Goal: Information Seeking & Learning: Find specific page/section

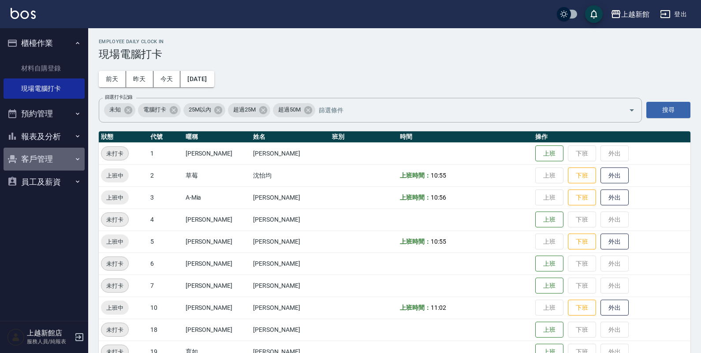
click at [28, 166] on button "客戶管理" at bounding box center [44, 159] width 81 height 23
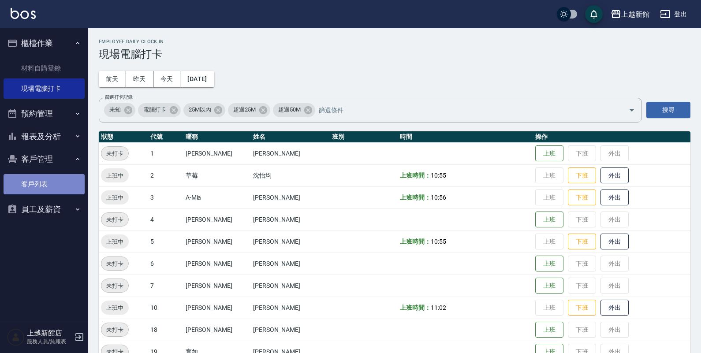
click at [31, 182] on link "客戶列表" at bounding box center [44, 184] width 81 height 20
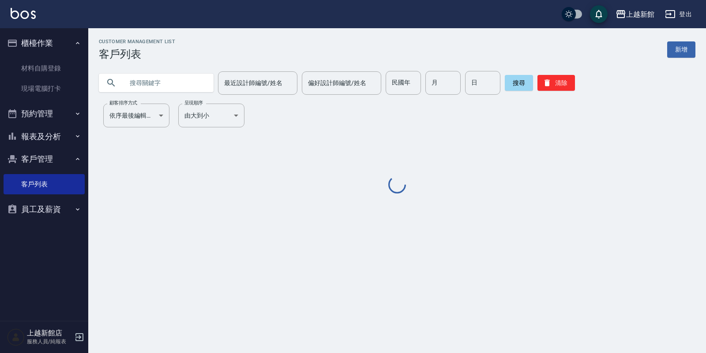
click at [154, 80] on input "text" at bounding box center [165, 83] width 83 height 24
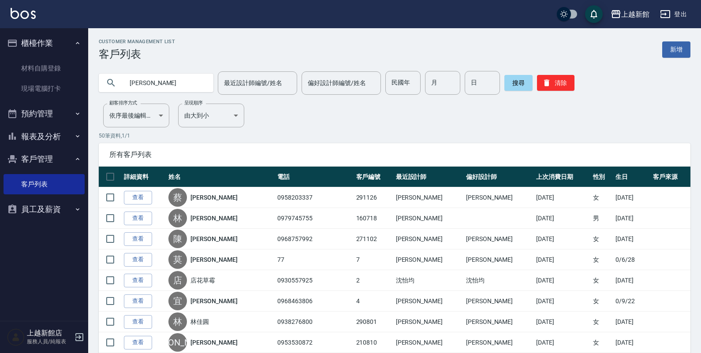
type input "[PERSON_NAME]"
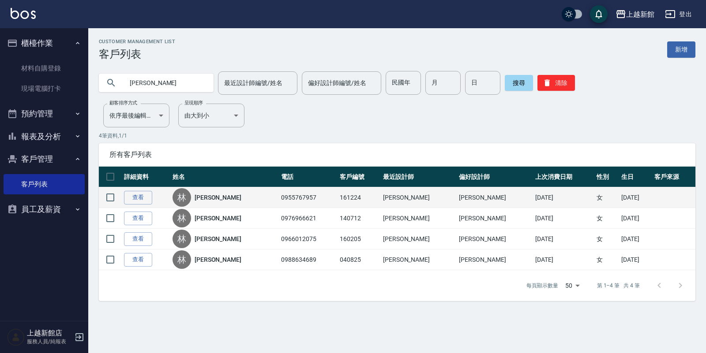
click at [289, 191] on td "0955767957" at bounding box center [308, 197] width 59 height 21
click at [209, 196] on link "[PERSON_NAME]" at bounding box center [218, 197] width 47 height 9
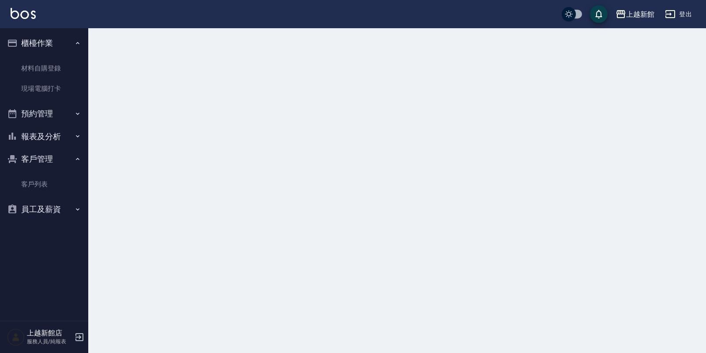
click at [208, 199] on div at bounding box center [353, 176] width 706 height 353
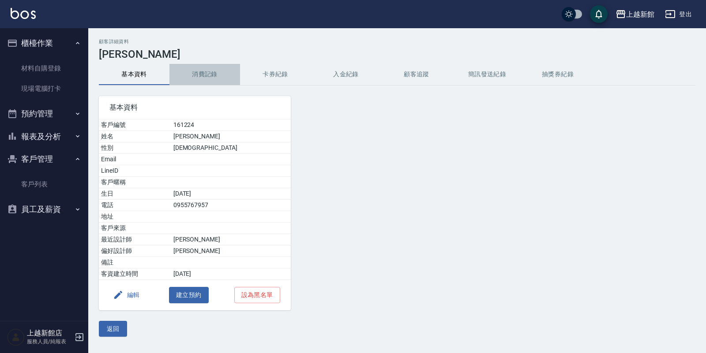
click at [193, 73] on button "消費記錄" at bounding box center [204, 74] width 71 height 21
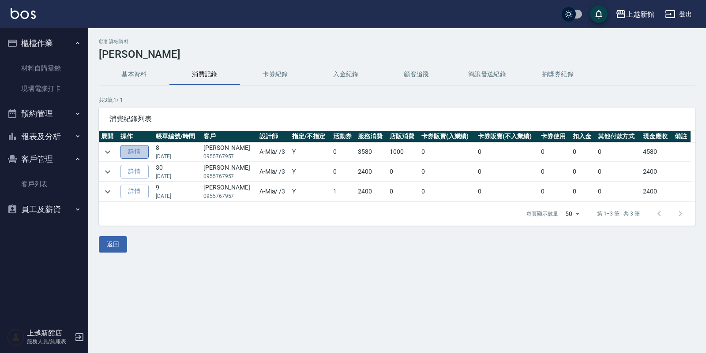
click at [129, 149] on link "詳情" at bounding box center [134, 152] width 28 height 14
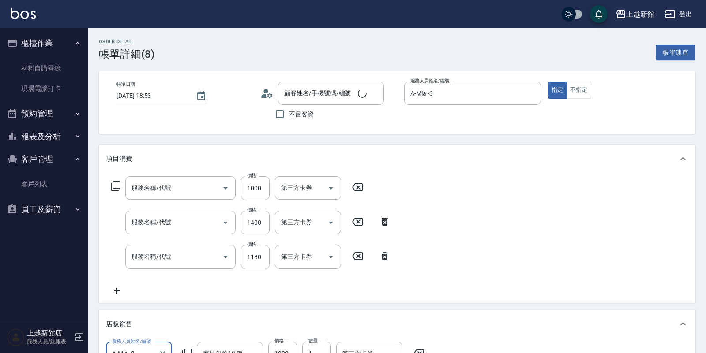
type input "[DATE] 18:53"
type input "A-Mia -3"
type input "松島再生髮敷護髮(508)"
type input "設計染髮(404)"
type input "設計燙髮(302)"
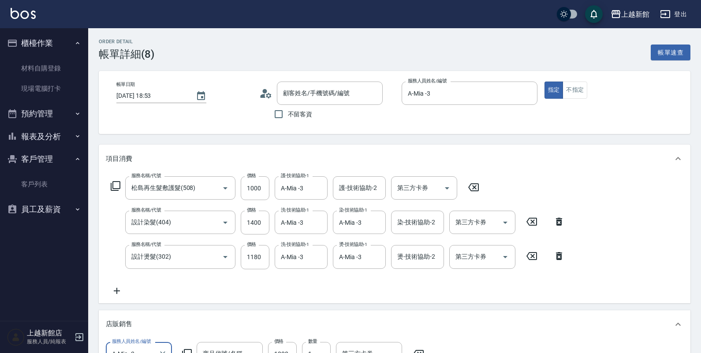
type input "[PERSON_NAME]/0955767957/161224"
type input "Ai洗護組/500ml"
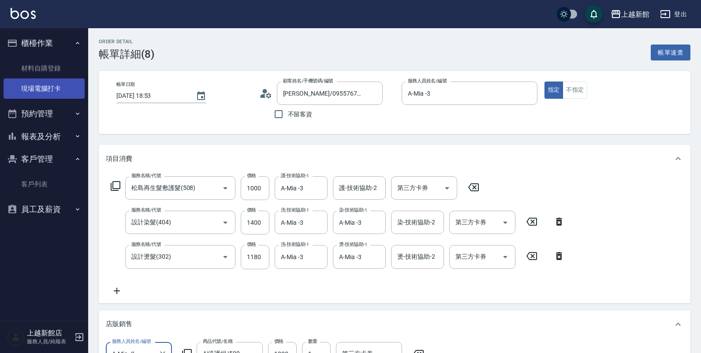
click at [46, 90] on link "現場電腦打卡" at bounding box center [44, 89] width 81 height 20
